Goal: Task Accomplishment & Management: Complete application form

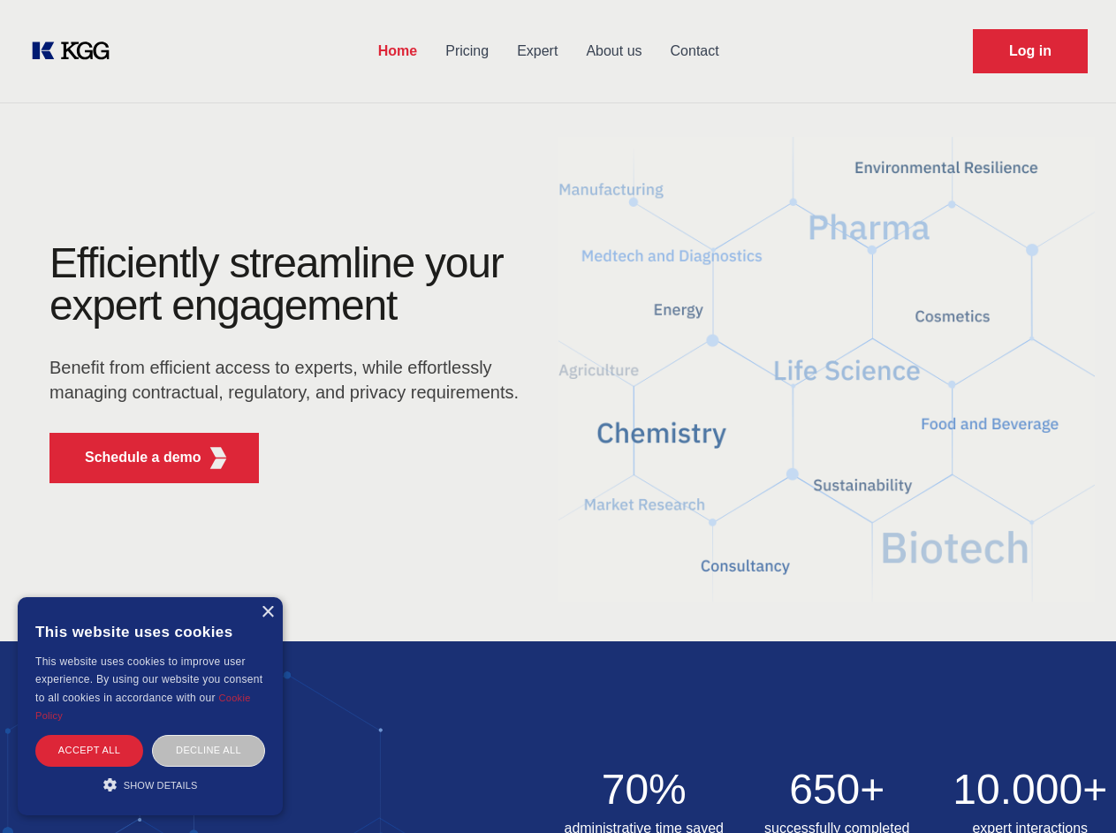
click at [558, 416] on div "Efficiently streamline your expert engagement Benefit from efficient access to …" at bounding box center [289, 369] width 537 height 255
click at [133, 458] on p "Schedule a demo" at bounding box center [143, 457] width 117 height 21
click at [267, 612] on div "× This website uses cookies This website uses cookies to improve user experienc…" at bounding box center [150, 706] width 265 height 218
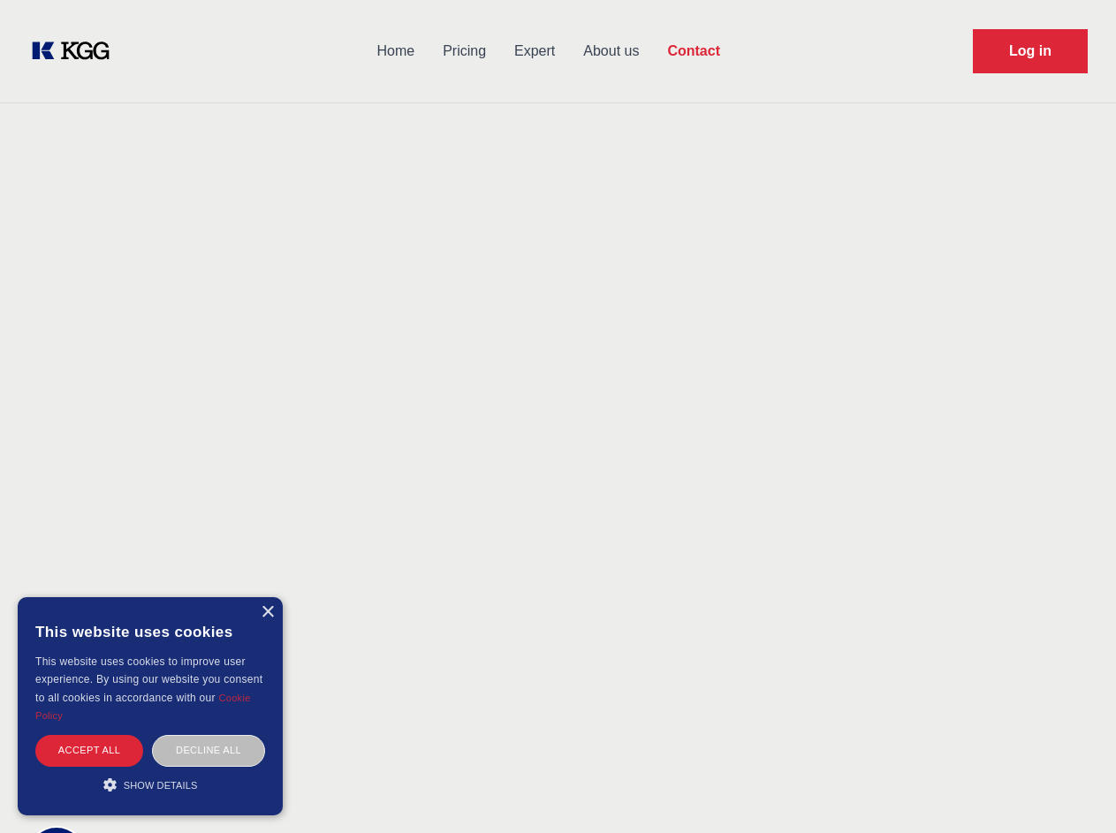
click at [89, 750] on div "Accept all" at bounding box center [89, 750] width 108 height 31
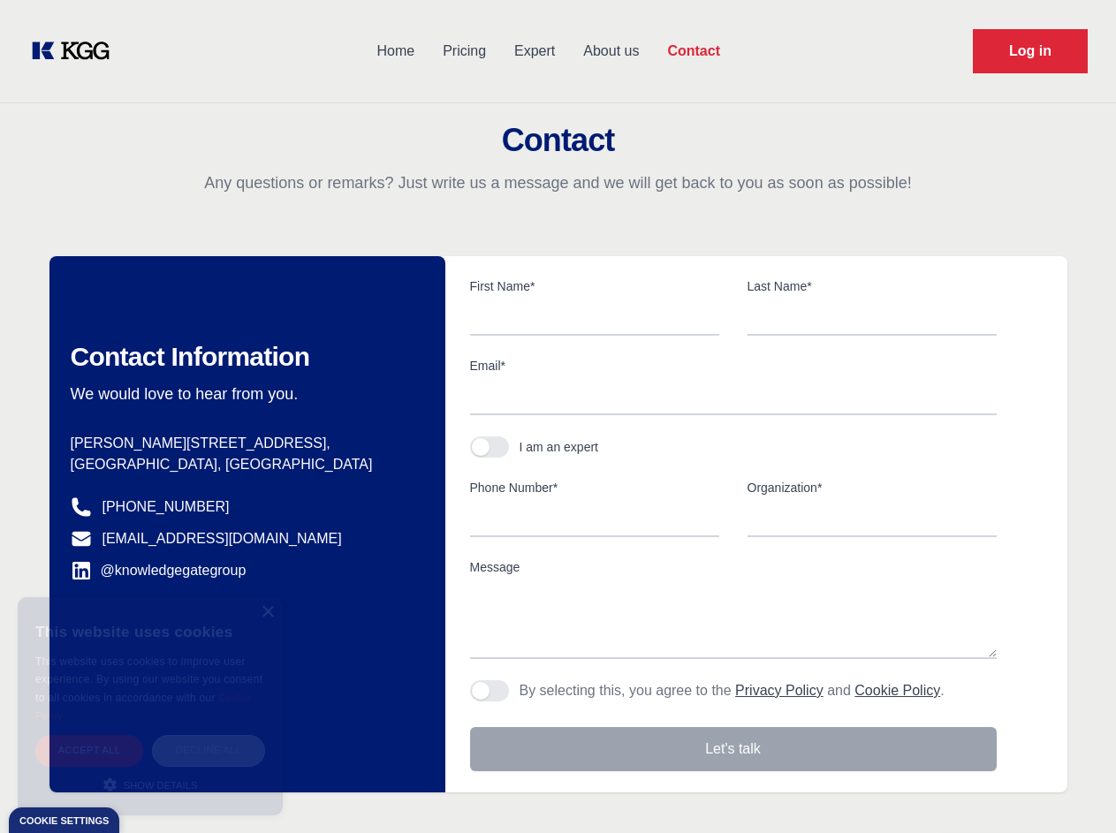
click at [209, 750] on div "Decline all" at bounding box center [208, 750] width 113 height 31
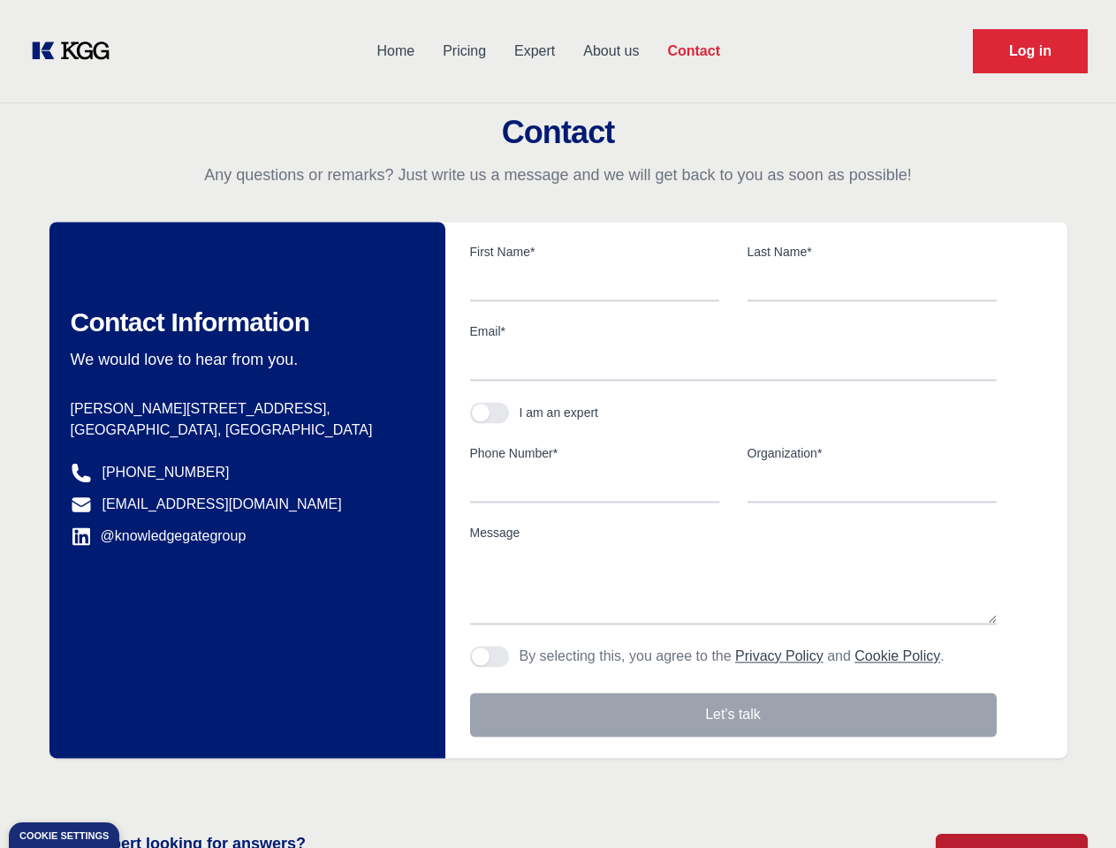
click at [150, 785] on main "Contact Any questions or remarks? Just write us a message and we will get back …" at bounding box center [558, 460] width 1116 height 920
